Goal: Use online tool/utility: Utilize a website feature to perform a specific function

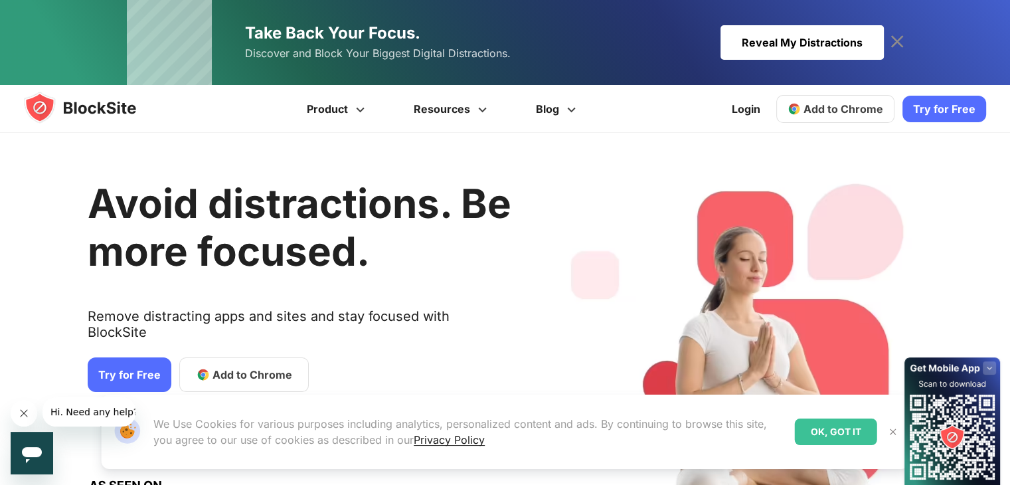
click at [932, 108] on link "Try for Free" at bounding box center [944, 109] width 84 height 27
click at [822, 104] on span "Add to Chrome" at bounding box center [843, 108] width 80 height 13
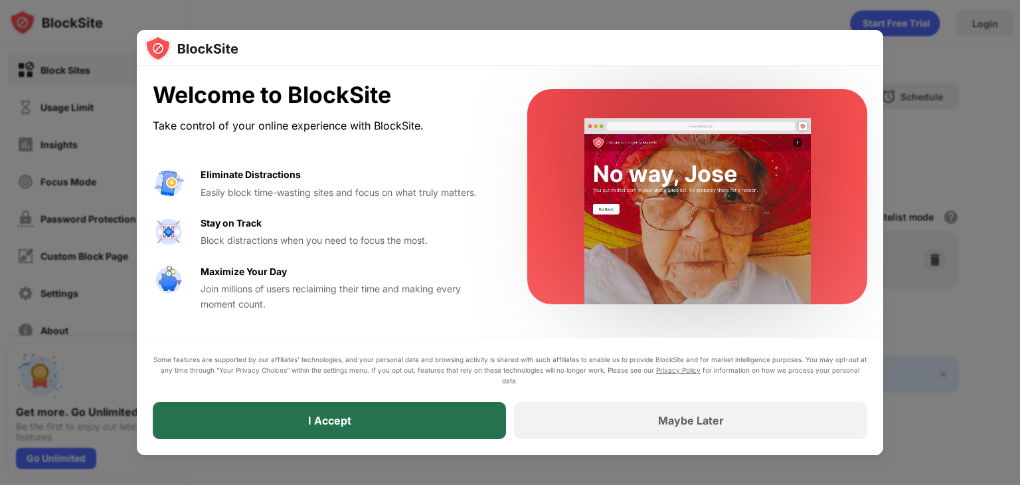
click at [479, 427] on div "I Accept" at bounding box center [329, 420] width 353 height 37
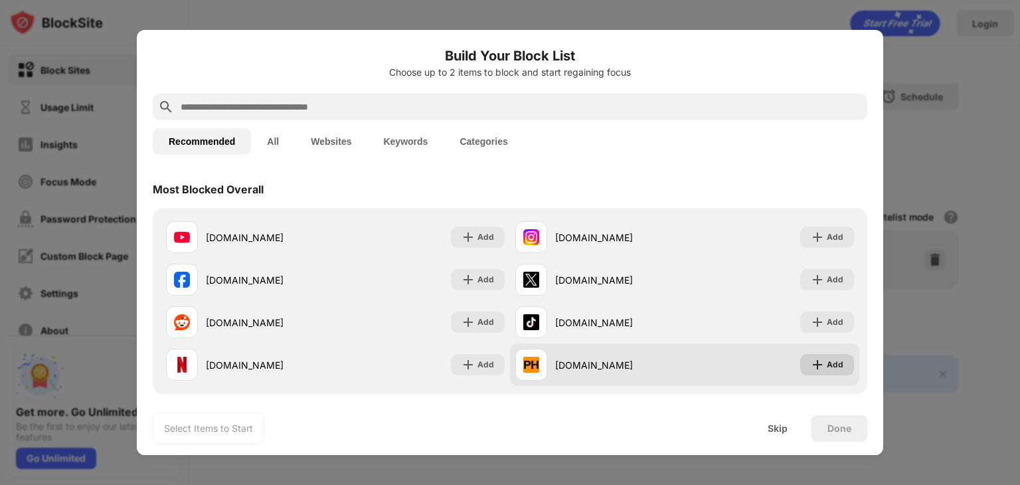
click at [826, 367] on div "Add" at bounding box center [834, 364] width 17 height 13
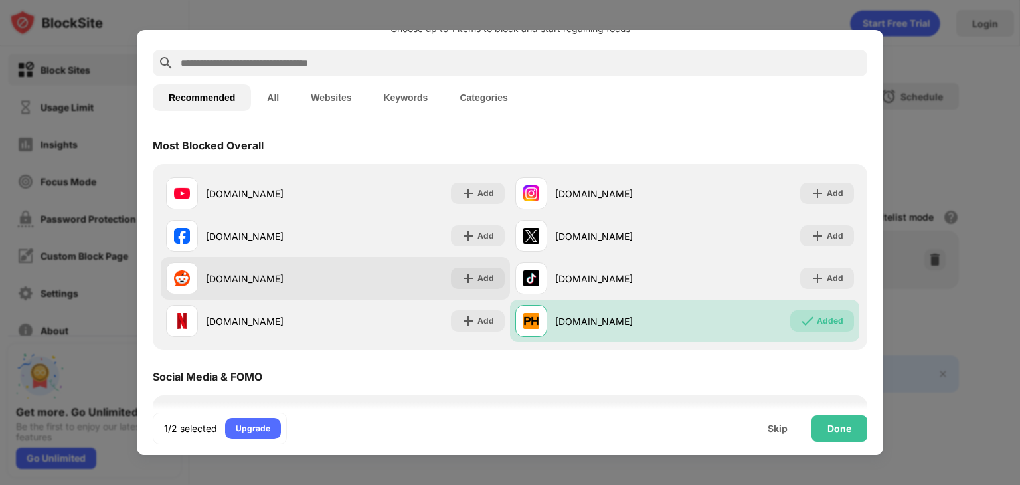
scroll to position [66, 0]
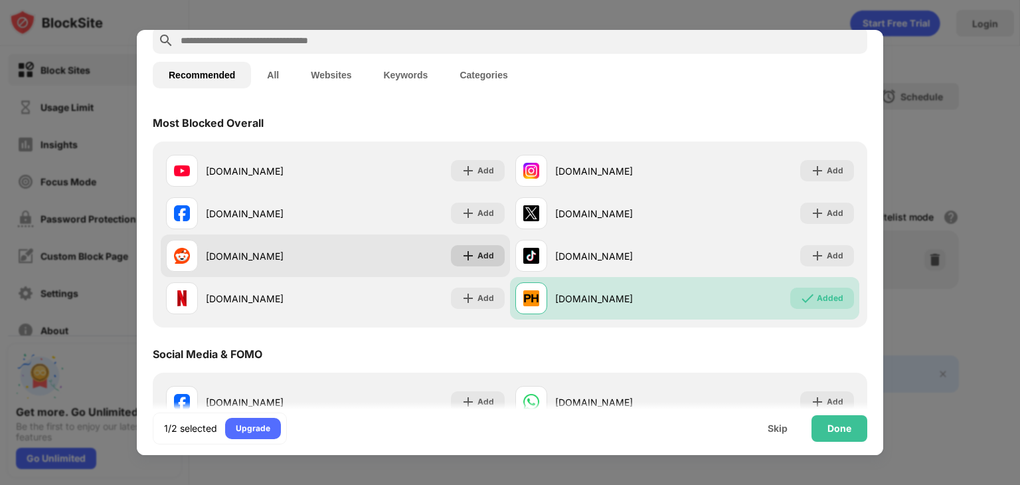
click at [477, 252] on div "Add" at bounding box center [485, 255] width 17 height 13
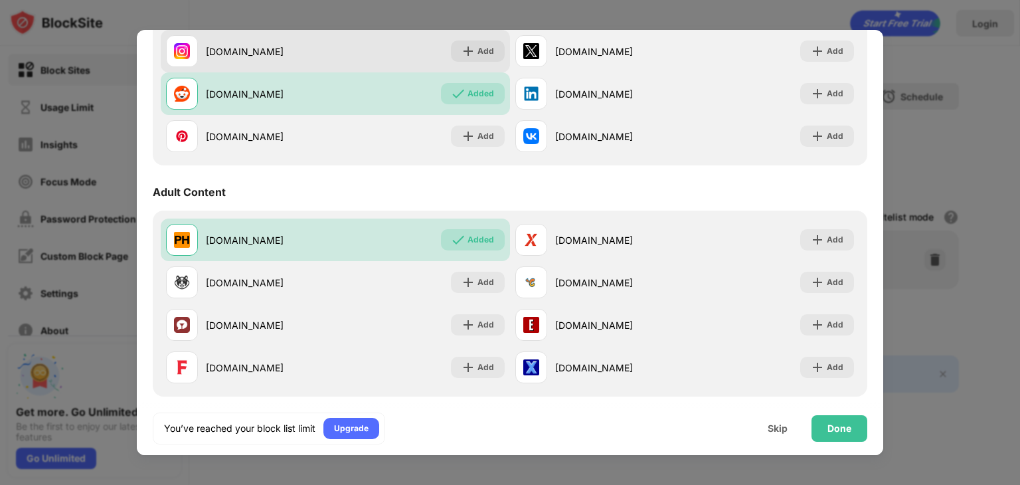
scroll to position [465, 0]
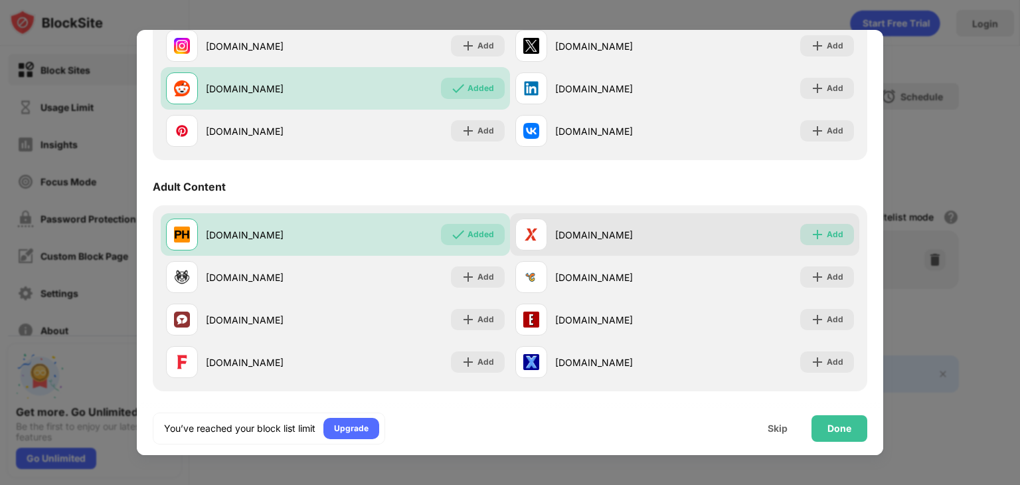
click at [811, 238] on img at bounding box center [817, 234] width 13 height 13
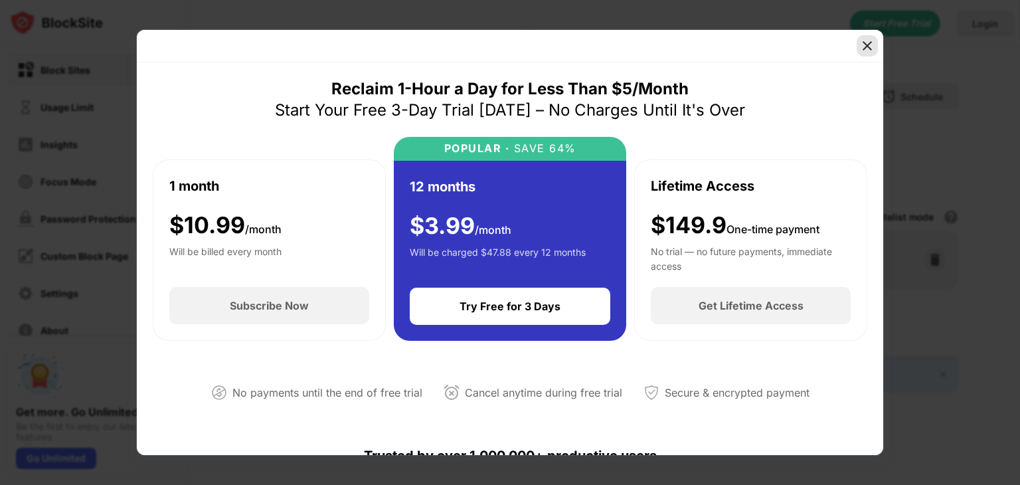
click at [862, 46] on img at bounding box center [866, 45] width 13 height 13
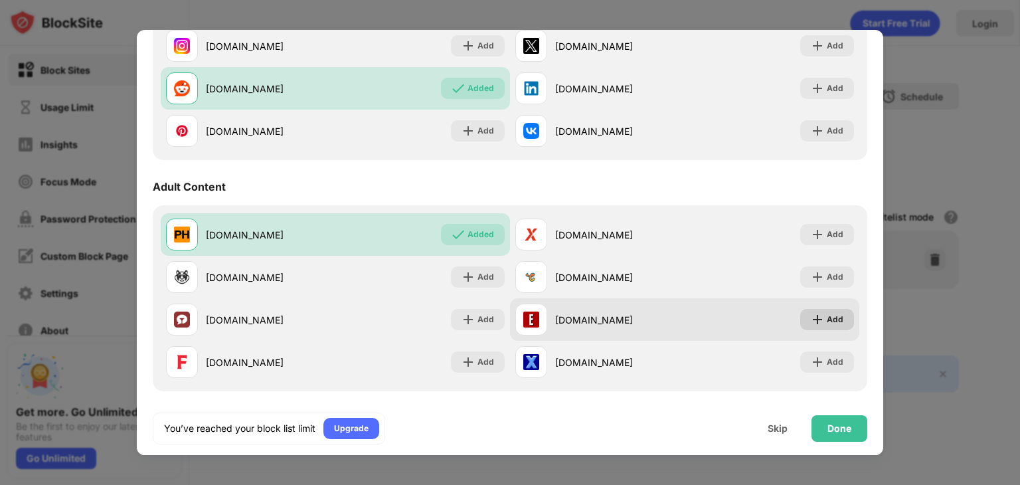
click at [826, 318] on div "Add" at bounding box center [834, 319] width 17 height 13
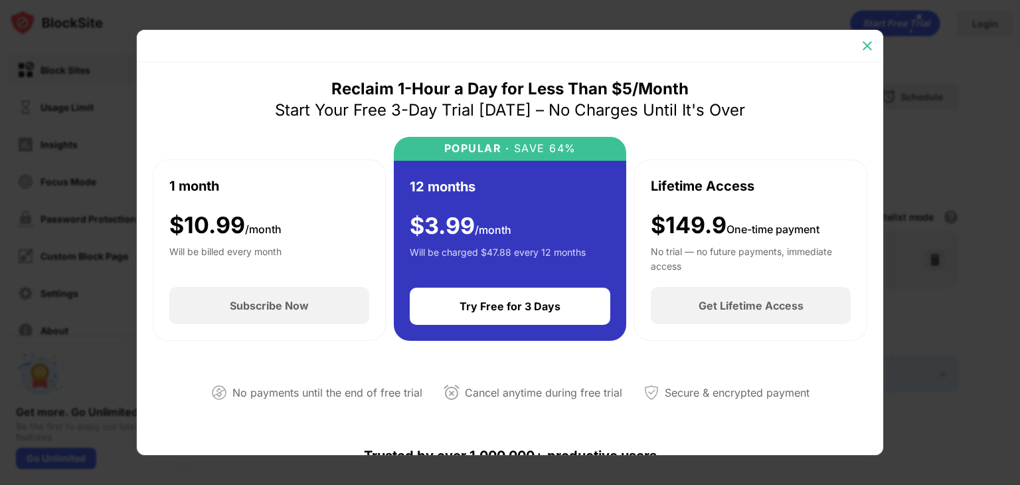
click at [868, 49] on img at bounding box center [866, 45] width 13 height 13
